Goal: Task Accomplishment & Management: Complete application form

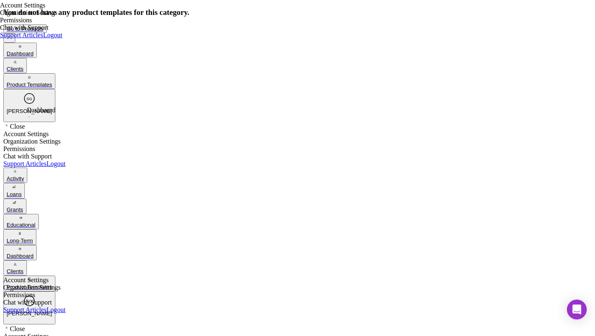
click at [19, 248] on polygon "button" at bounding box center [20, 249] width 2 height 2
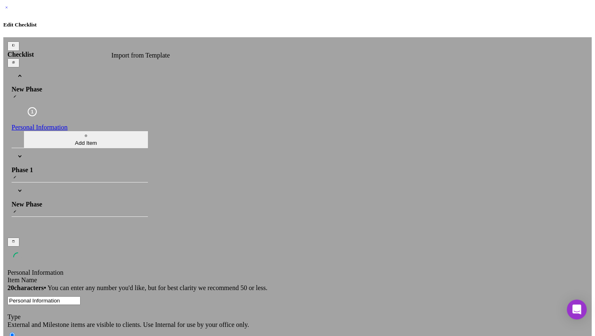
type textarea "<div>Please complete the form.</div>"
click at [16, 60] on icon "button" at bounding box center [13, 62] width 5 height 5
checkbox input "true"
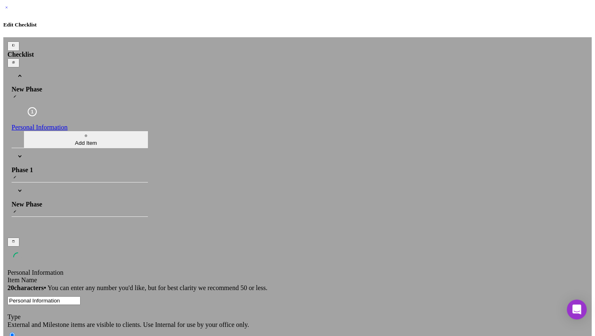
checkbox input "true"
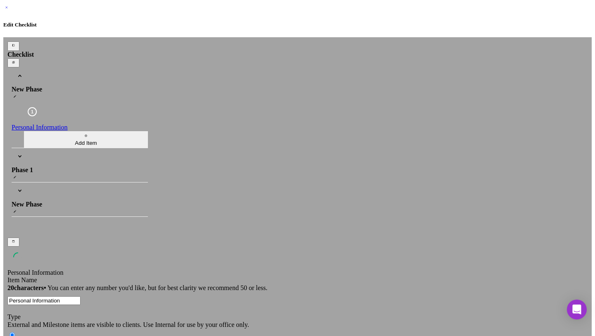
checkbox input "false"
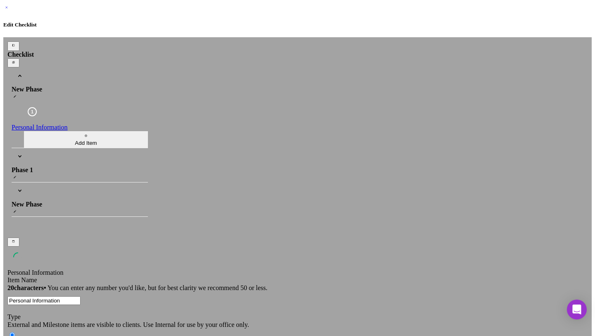
checkbox input "true"
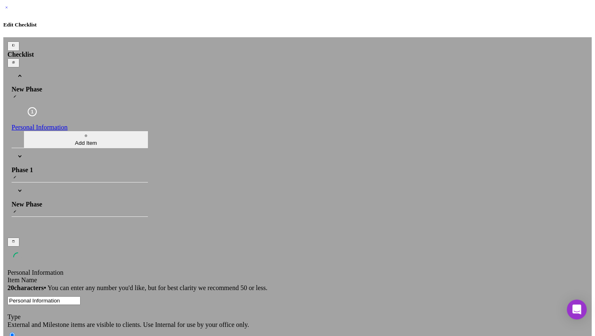
checkbox input "true"
click at [33, 166] on b "Phase 1" at bounding box center [23, 169] width 22 height 7
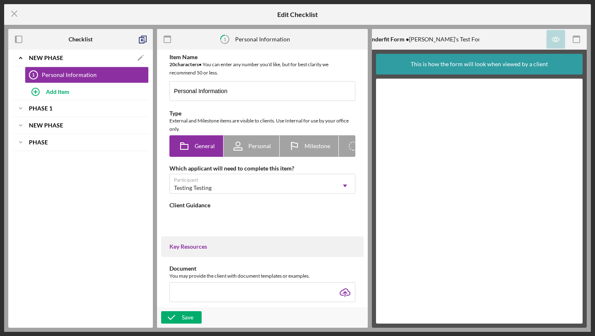
type textarea "<div>Please complete the form.</div>"
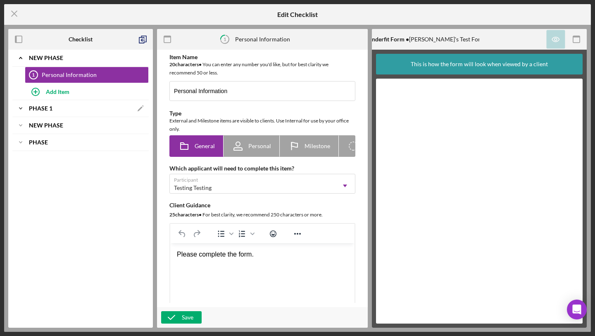
click at [63, 113] on div "Icon/Expander Phase 1 Icon/Edit" at bounding box center [80, 108] width 136 height 17
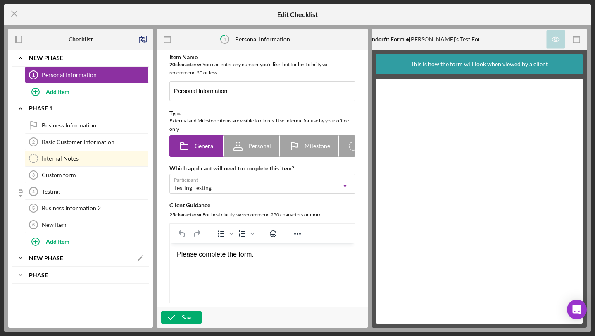
click at [61, 257] on b "New Phase" at bounding box center [46, 258] width 34 height 5
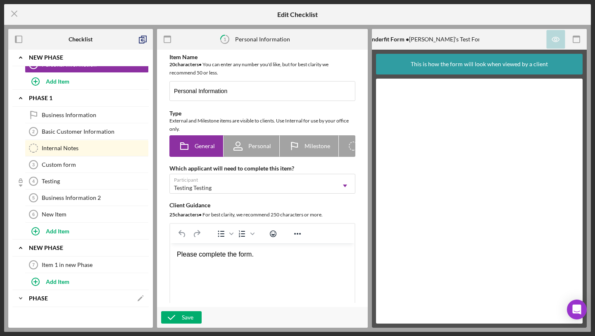
click at [49, 292] on div "Icon/Expander Phase Icon/Edit" at bounding box center [80, 298] width 136 height 17
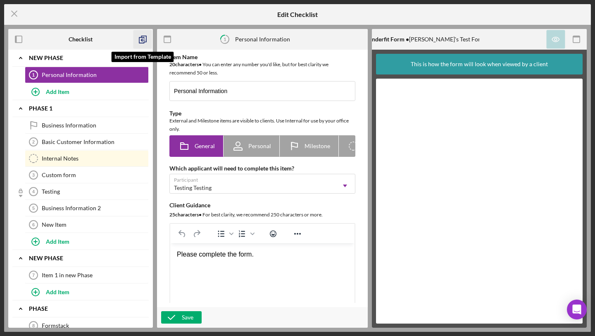
click at [145, 38] on icon "button" at bounding box center [143, 39] width 19 height 19
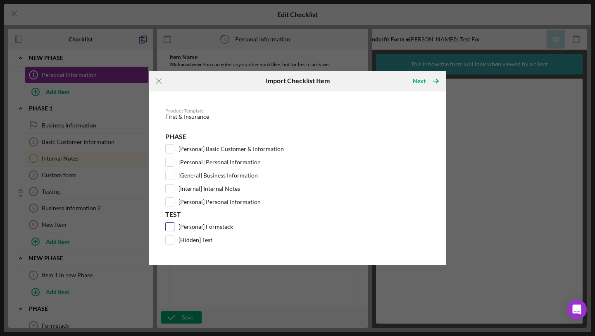
click at [168, 227] on input "[Personal] Formstack" at bounding box center [170, 226] width 8 height 8
checkbox input "true"
click at [170, 241] on input "[Hidden] Test" at bounding box center [170, 240] width 8 height 8
checkbox input "true"
click at [413, 85] on button "Next Icon/Table Pagination Arrow" at bounding box center [426, 81] width 42 height 17
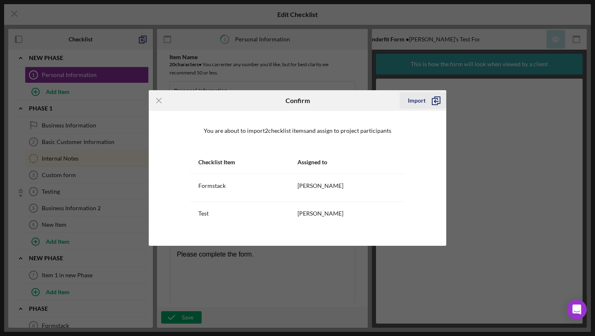
click at [426, 102] on icon "submit" at bounding box center [436, 100] width 21 height 21
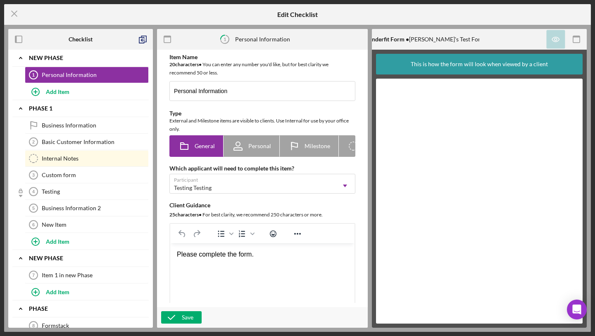
scroll to position [60, 0]
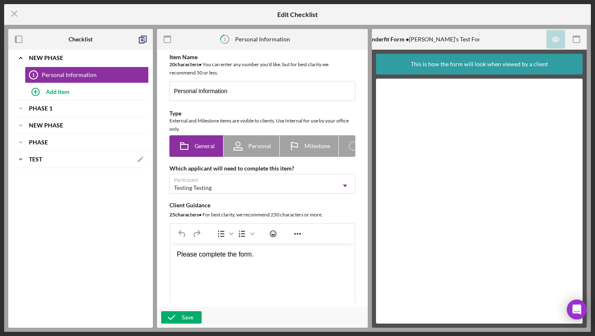
click at [67, 160] on div "Test" at bounding box center [80, 159] width 103 height 5
click at [15, 13] on line at bounding box center [14, 13] width 5 height 5
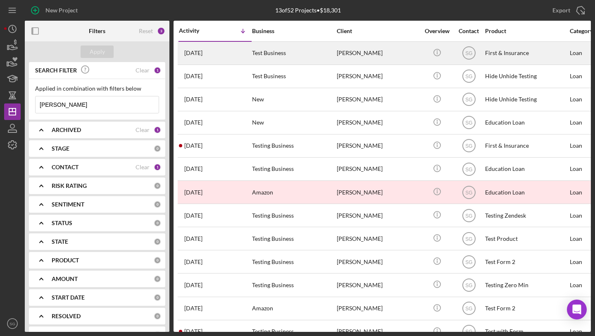
click at [280, 55] on div "Test Business" at bounding box center [293, 53] width 83 height 22
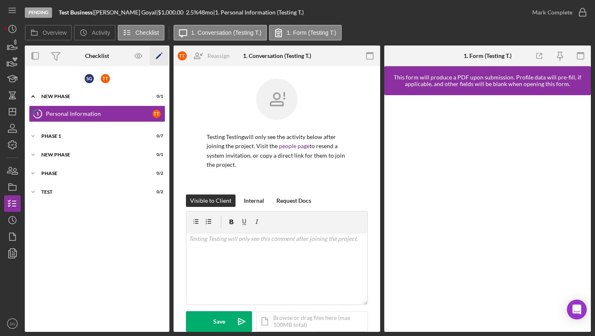
click at [157, 56] on icon "Icon/Edit" at bounding box center [159, 56] width 19 height 19
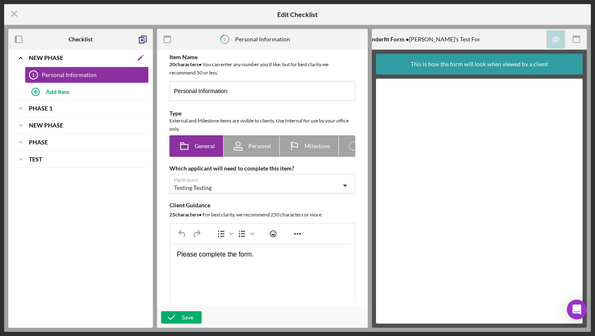
click at [138, 58] on icon "Icon/Edit" at bounding box center [140, 58] width 17 height 17
